Goal: Find specific page/section: Find specific page/section

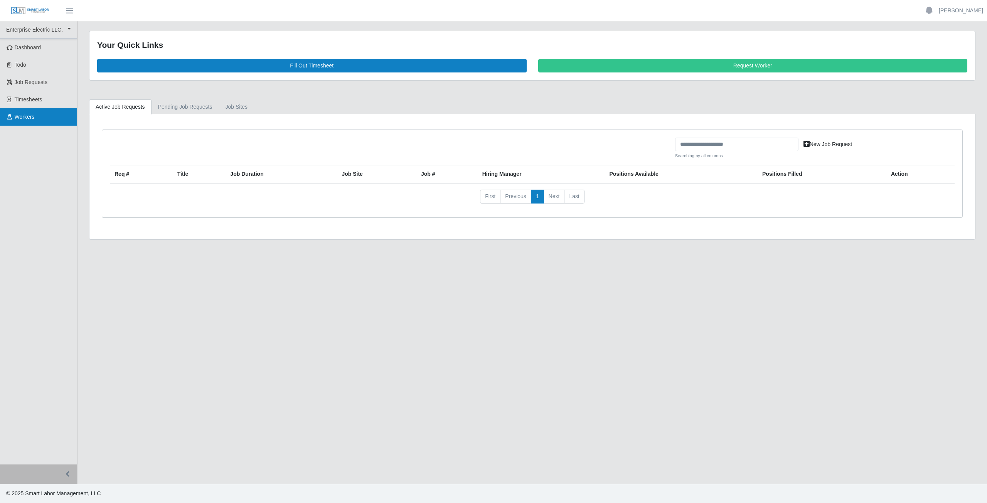
click at [23, 116] on span "Workers" at bounding box center [25, 117] width 20 height 6
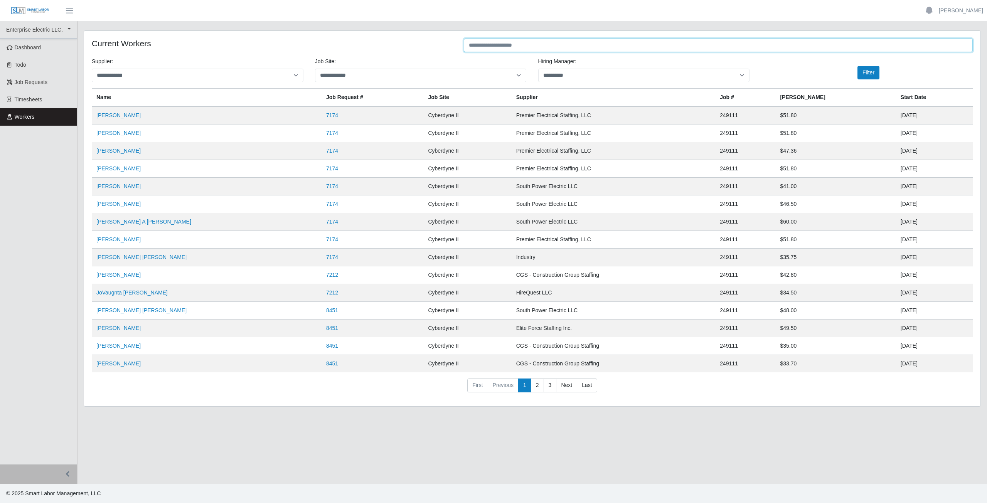
click at [515, 47] on input "text" at bounding box center [718, 45] width 509 height 13
type input "*****"
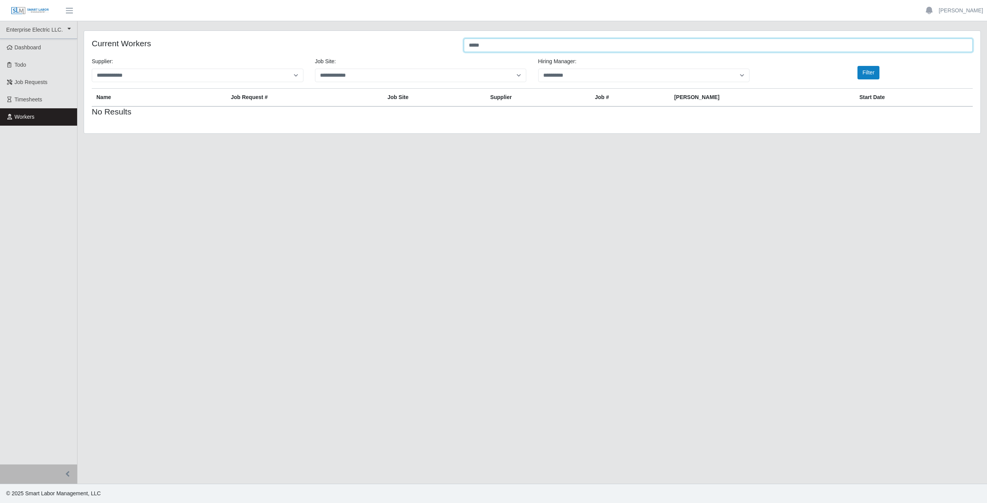
drag, startPoint x: 498, startPoint y: 44, endPoint x: 456, endPoint y: 48, distance: 41.9
click at [456, 48] on div "Current Workers *****" at bounding box center [532, 46] width 892 height 15
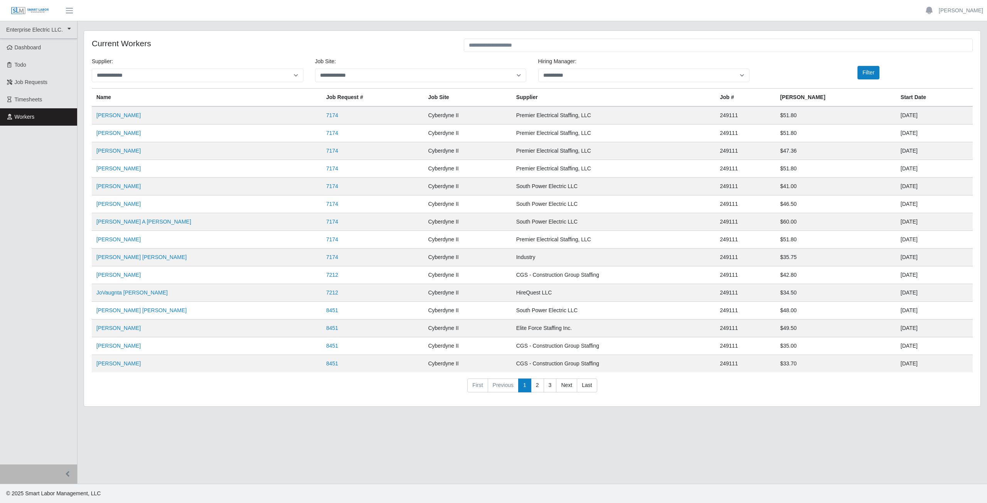
drag, startPoint x: 536, startPoint y: 389, endPoint x: 276, endPoint y: 346, distance: 263.6
click at [536, 389] on link "2" at bounding box center [537, 385] width 13 height 14
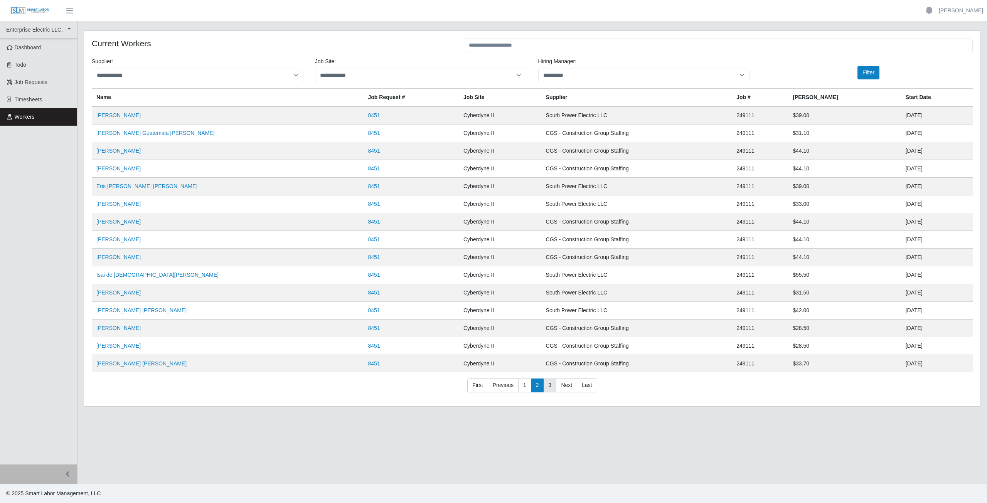
click at [550, 387] on link "3" at bounding box center [549, 385] width 13 height 14
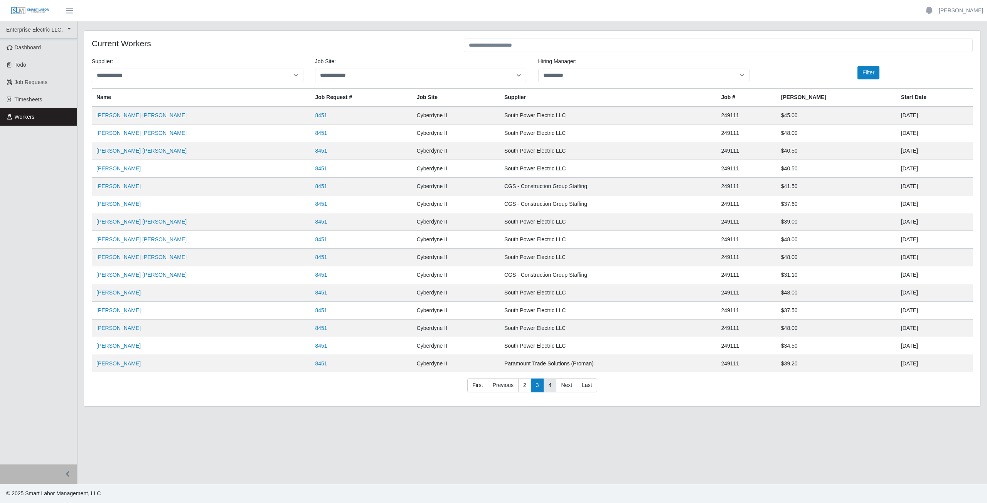
click at [550, 387] on link "4" at bounding box center [549, 385] width 13 height 14
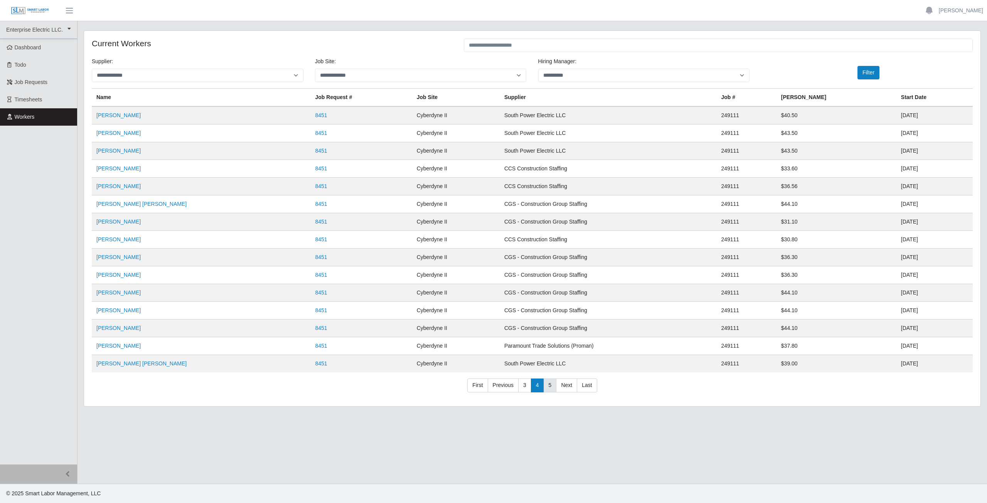
click at [550, 387] on link "5" at bounding box center [549, 385] width 13 height 14
click at [550, 387] on link "6" at bounding box center [549, 385] width 13 height 14
click at [550, 387] on link "7" at bounding box center [549, 385] width 13 height 14
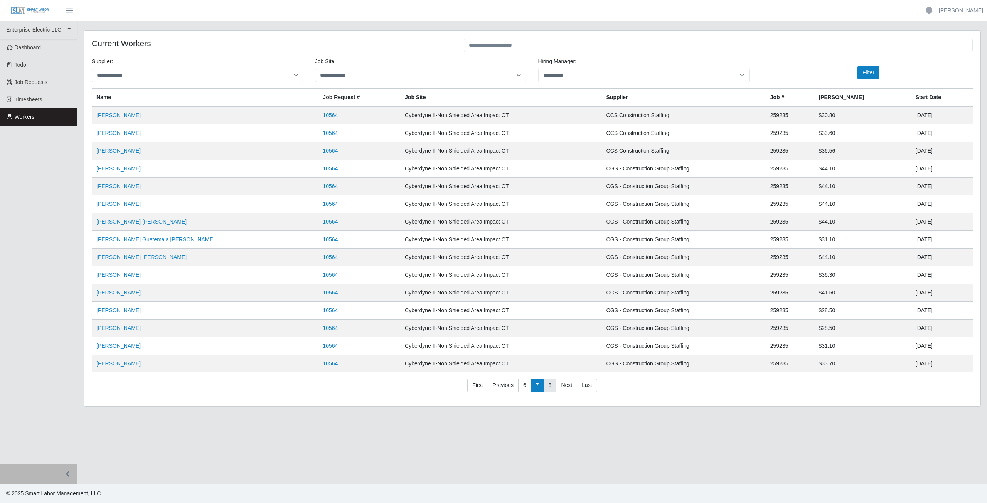
click at [550, 387] on link "8" at bounding box center [549, 385] width 13 height 14
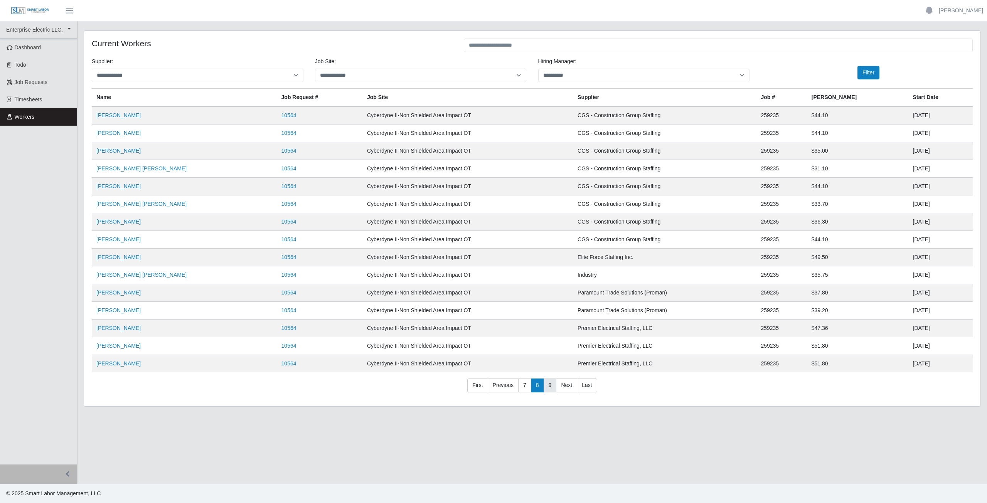
click at [550, 387] on link "9" at bounding box center [549, 385] width 13 height 14
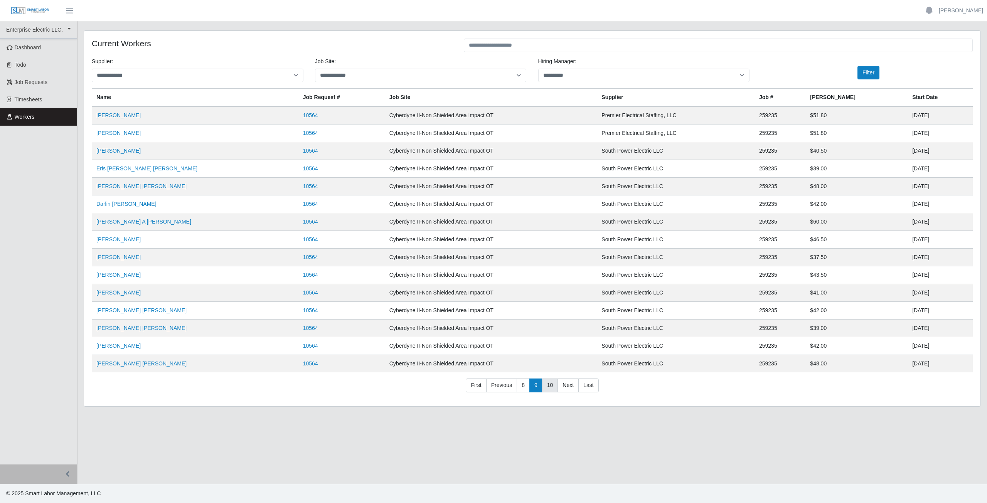
click at [550, 387] on link "10" at bounding box center [550, 385] width 16 height 14
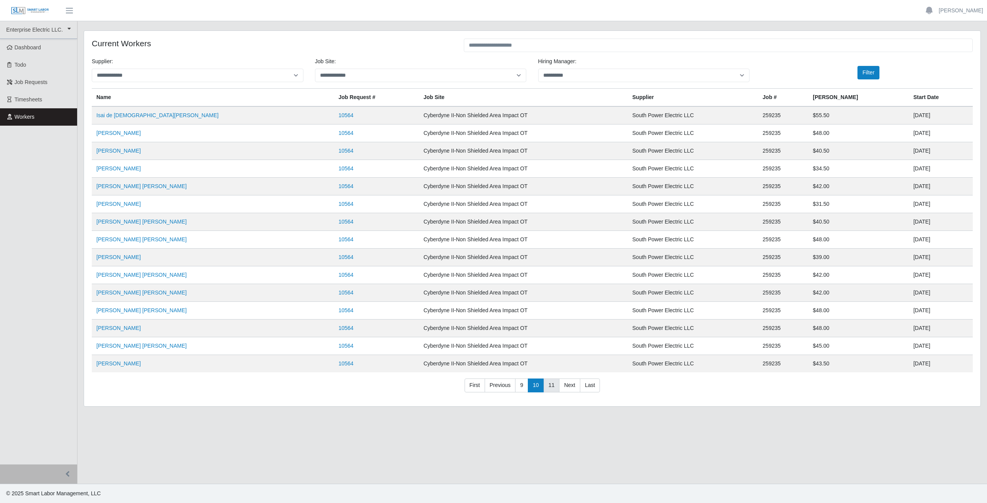
click at [550, 387] on link "11" at bounding box center [551, 385] width 16 height 14
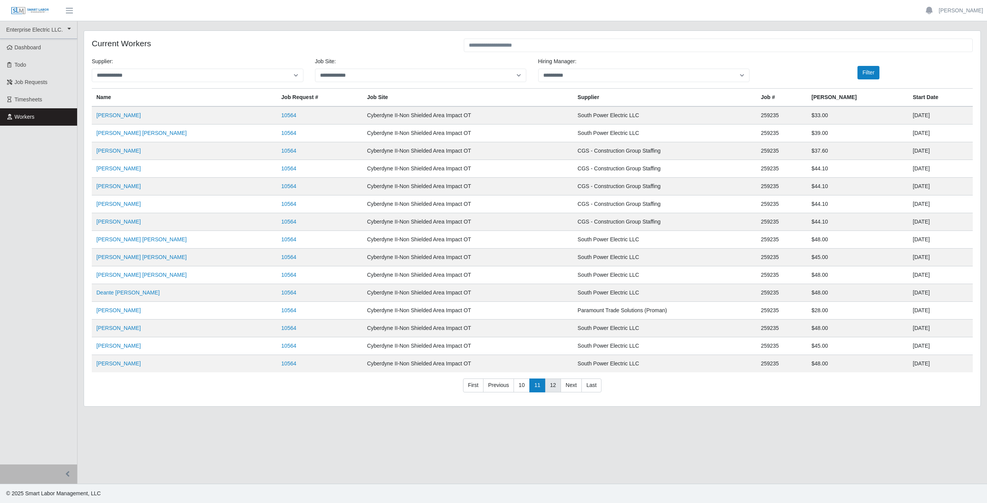
click at [550, 387] on link "12" at bounding box center [553, 385] width 16 height 14
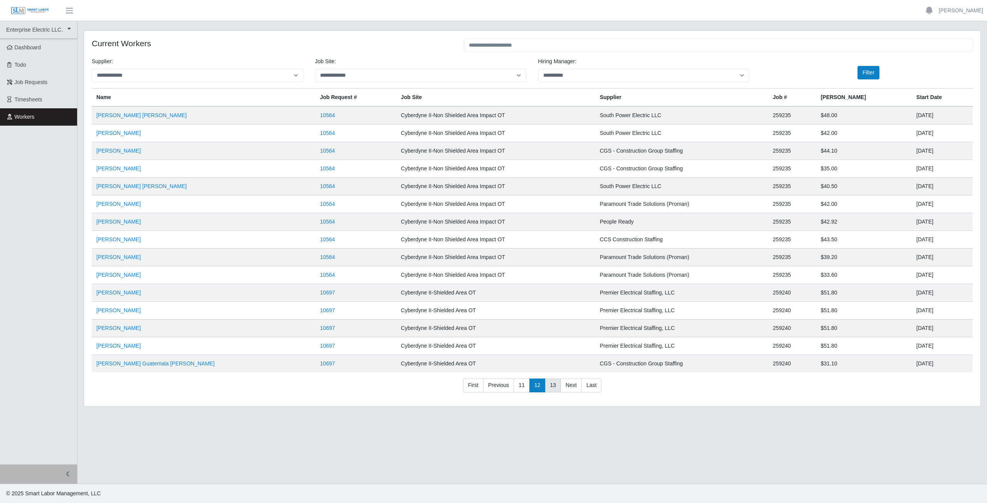
click at [550, 387] on link "13" at bounding box center [553, 385] width 16 height 14
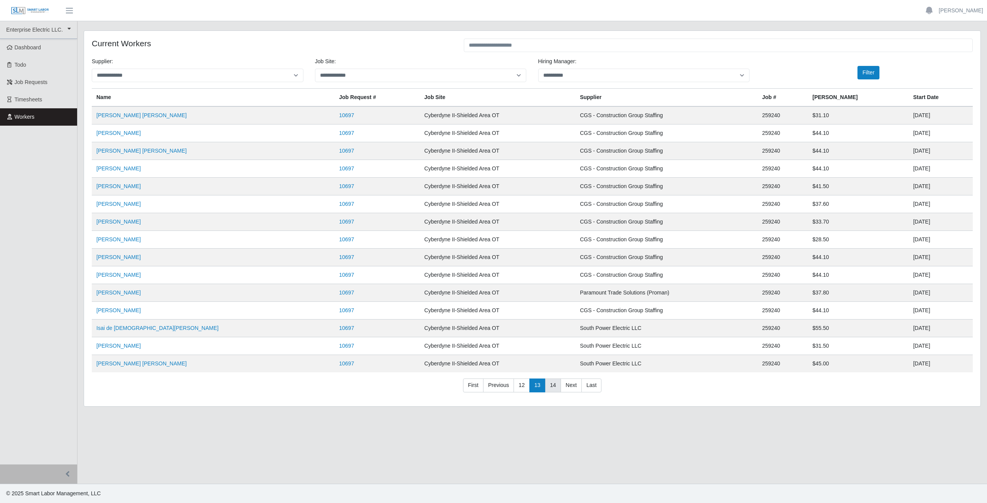
click at [550, 387] on link "14" at bounding box center [553, 385] width 16 height 14
